Goal: Information Seeking & Learning: Learn about a topic

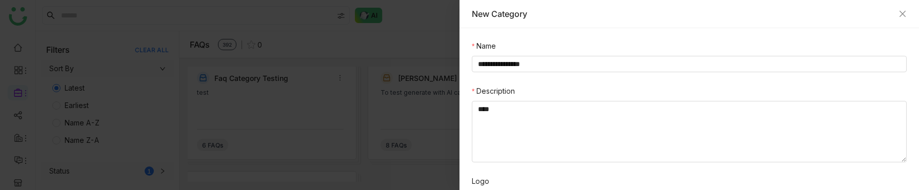
scroll to position [124, 0]
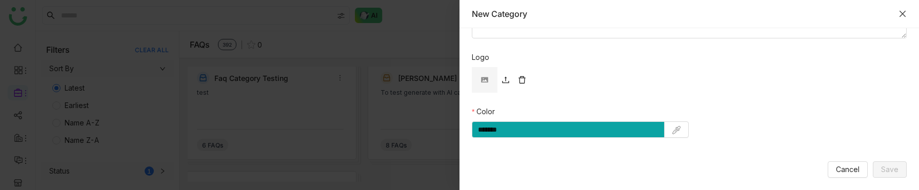
click at [906, 11] on icon "Close" at bounding box center [903, 14] width 8 height 8
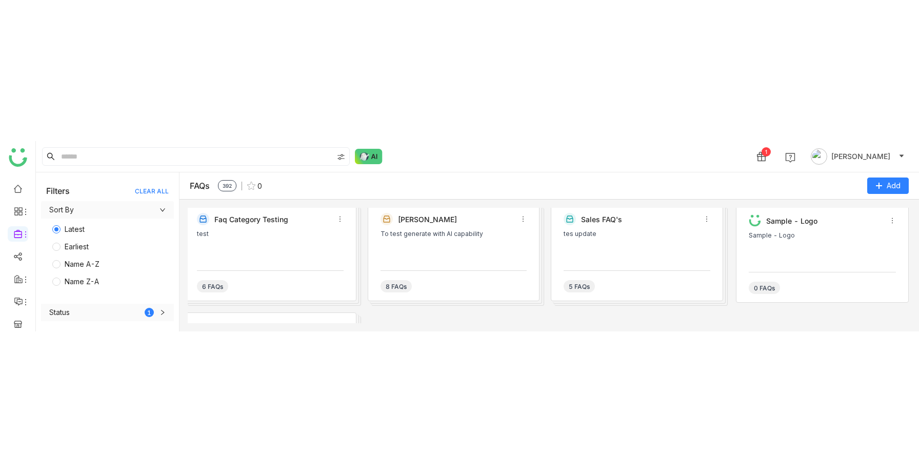
scroll to position [0, 0]
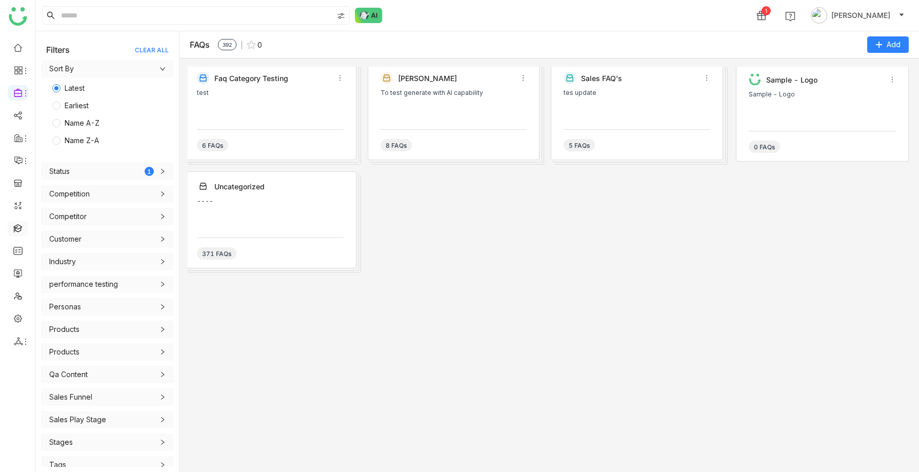
click at [15, 190] on link at bounding box center [17, 227] width 9 height 9
click at [14, 190] on link at bounding box center [17, 227] width 9 height 9
click at [17, 190] on link at bounding box center [17, 227] width 9 height 9
click at [23, 190] on link at bounding box center [17, 227] width 9 height 9
click at [20, 190] on link at bounding box center [17, 227] width 9 height 9
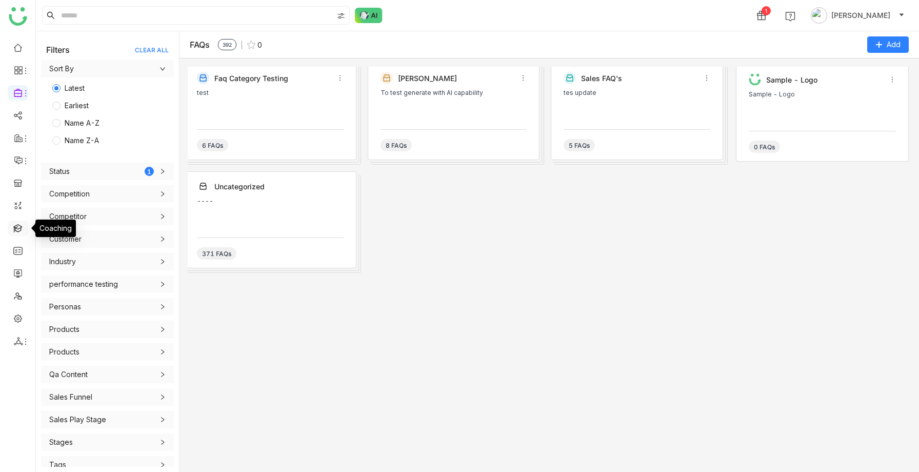
click at [20, 190] on link at bounding box center [17, 227] width 9 height 9
click at [17, 190] on link at bounding box center [17, 205] width 9 height 9
click at [15, 186] on link at bounding box center [17, 182] width 9 height 9
click at [14, 228] on link at bounding box center [17, 227] width 9 height 9
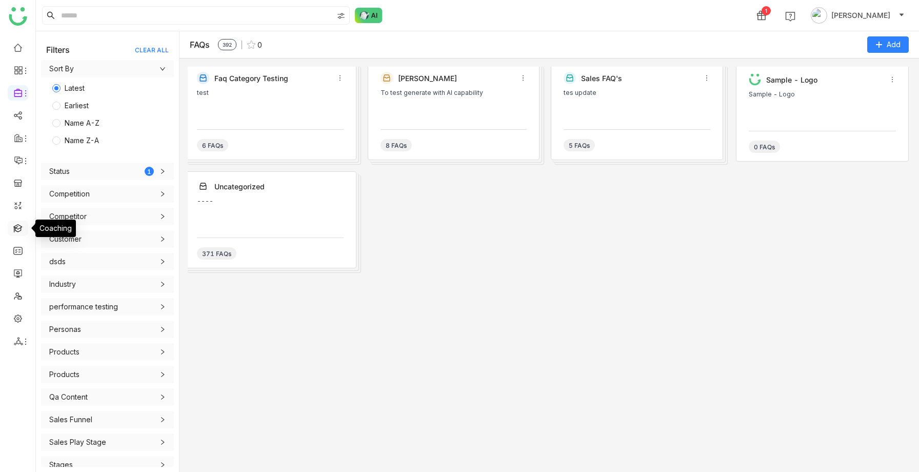
click at [17, 228] on link at bounding box center [17, 227] width 9 height 9
click at [23, 231] on link at bounding box center [17, 227] width 9 height 9
click at [21, 231] on link at bounding box center [17, 227] width 9 height 9
click at [15, 162] on icon at bounding box center [18, 160] width 9 height 9
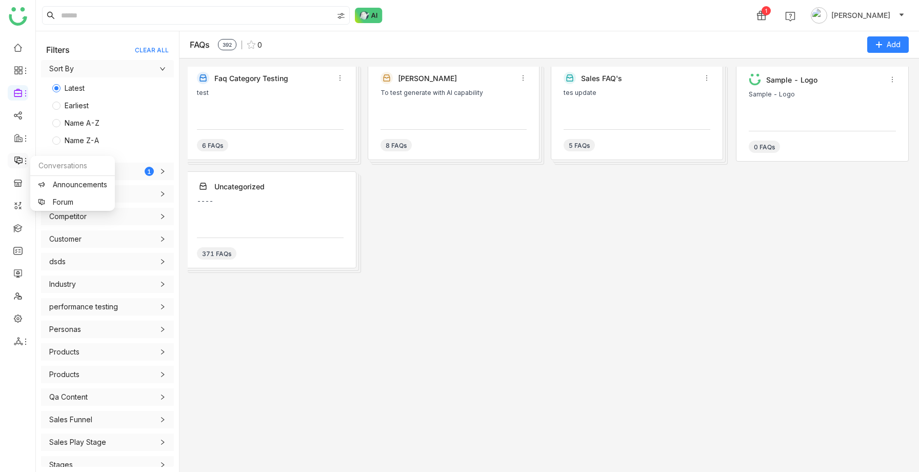
click at [15, 162] on icon at bounding box center [18, 160] width 9 height 9
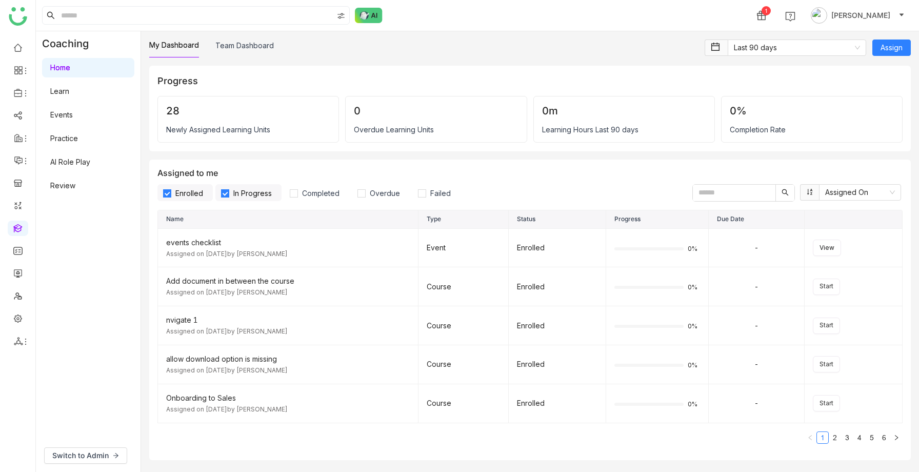
scroll to position [11, 0]
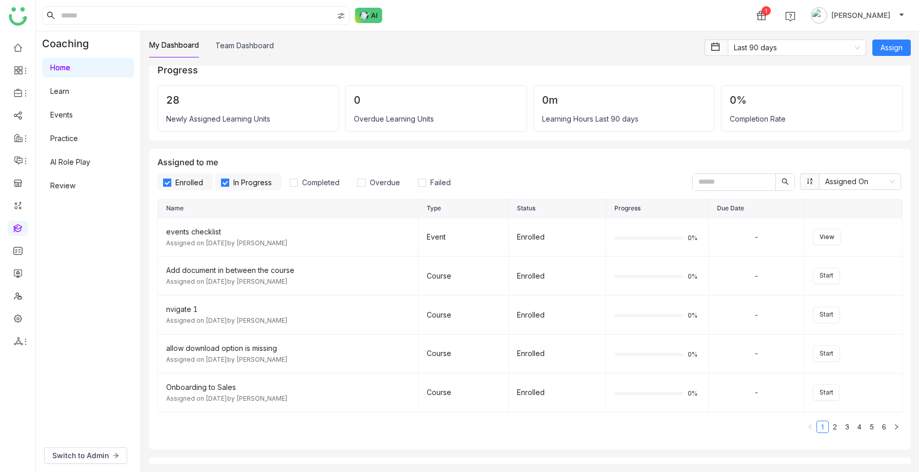
click at [61, 90] on link "Learn" at bounding box center [59, 91] width 19 height 9
click at [65, 92] on link "Learn" at bounding box center [59, 91] width 19 height 9
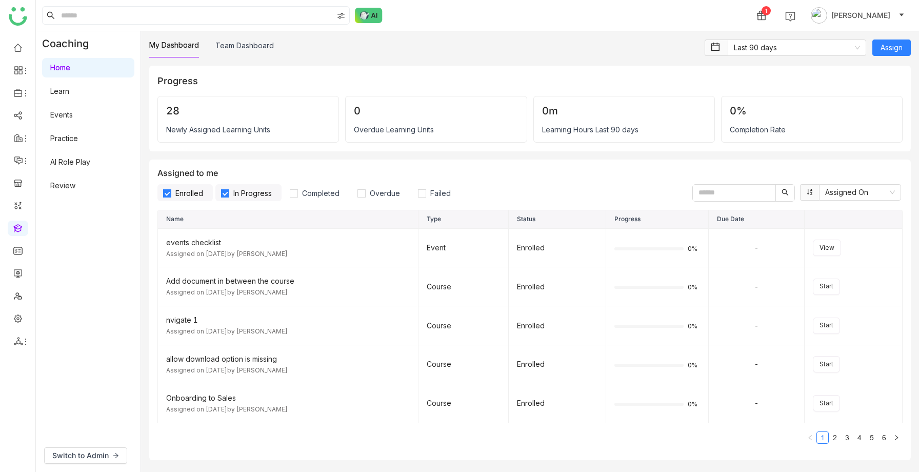
click at [54, 92] on link "Learn" at bounding box center [59, 91] width 19 height 9
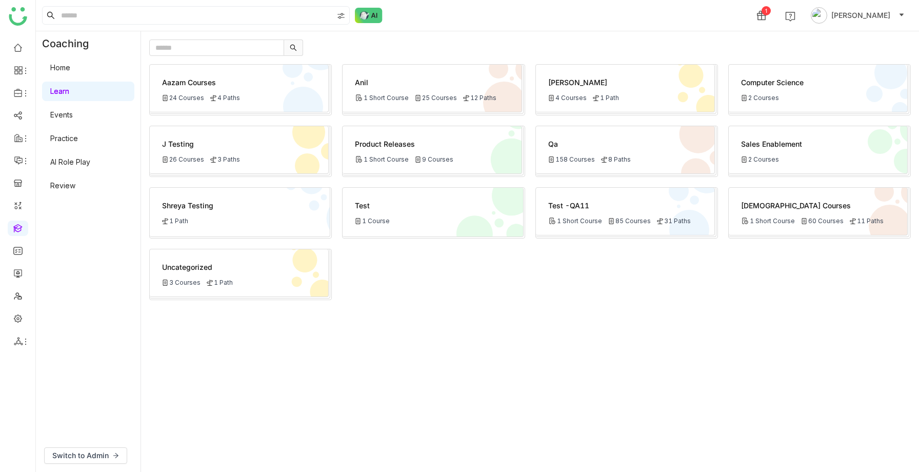
click at [61, 119] on link "Events" at bounding box center [61, 114] width 23 height 9
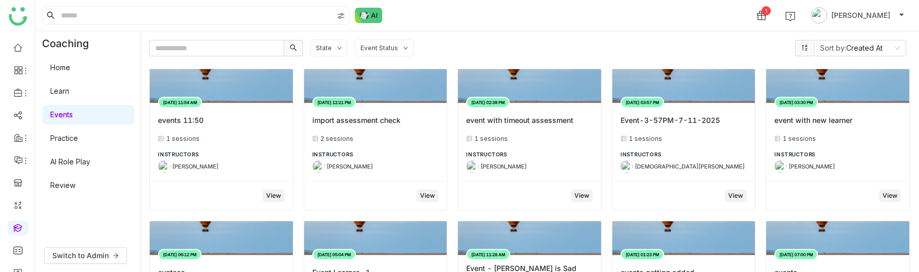
click at [61, 92] on link "Learn" at bounding box center [59, 91] width 19 height 9
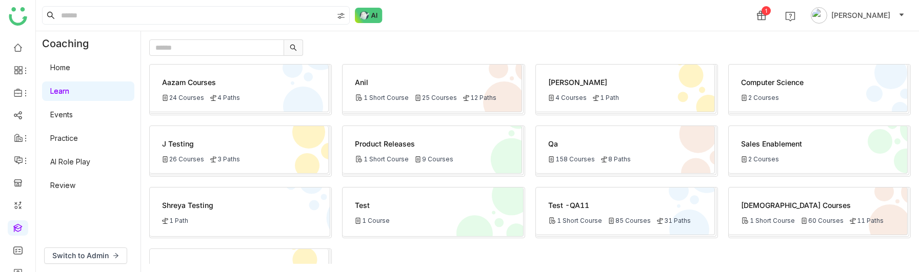
click at [67, 110] on link "Events" at bounding box center [61, 114] width 23 height 9
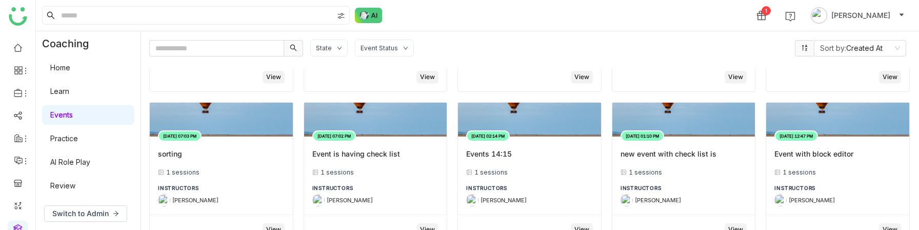
scroll to position [1039, 0]
